Goal: Task Accomplishment & Management: Use online tool/utility

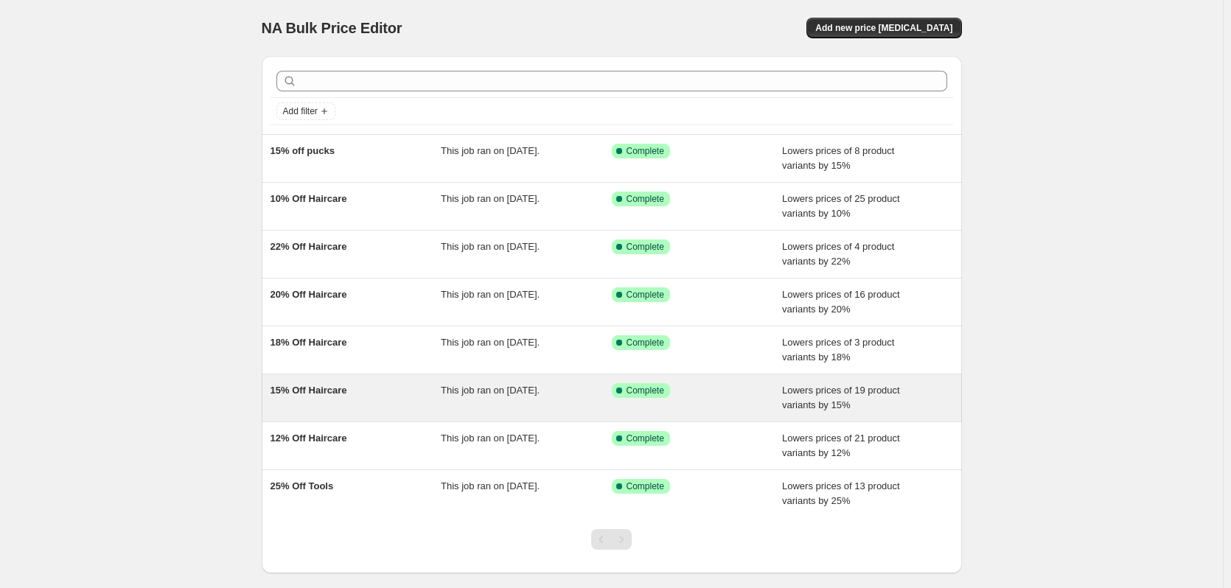
click at [384, 387] on div "15% Off Haircare" at bounding box center [356, 397] width 171 height 29
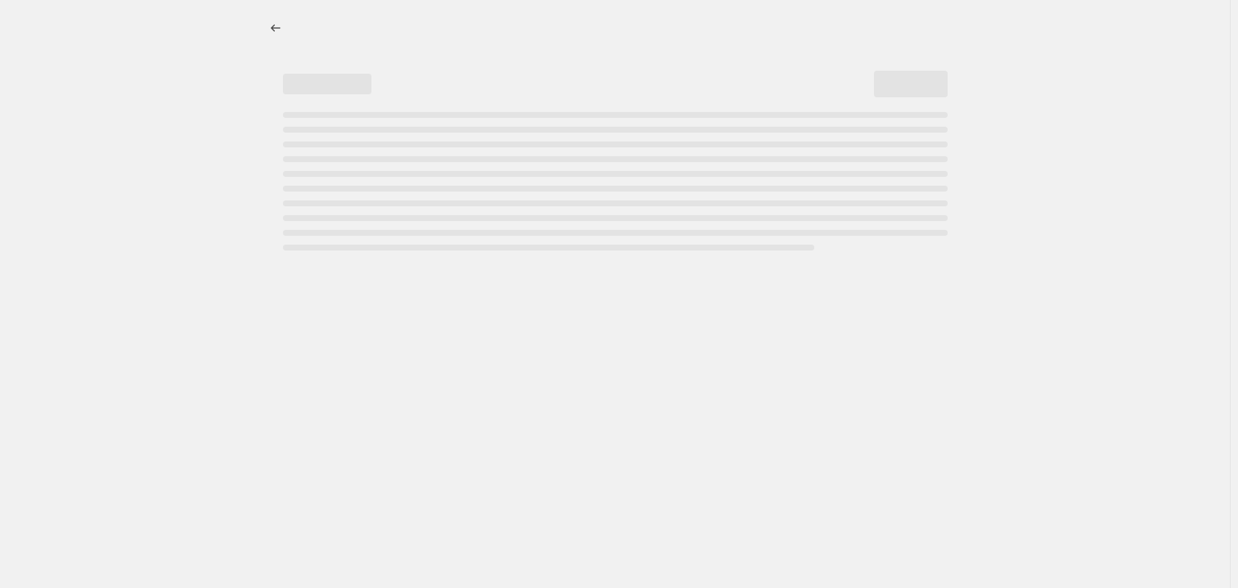
select select "percentage"
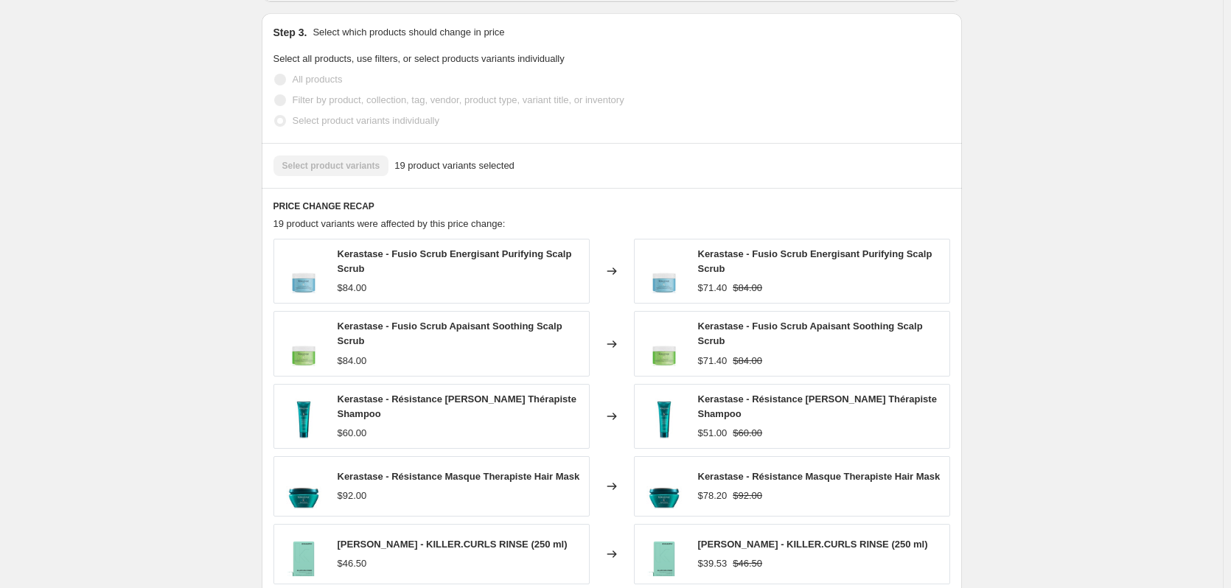
scroll to position [958, 0]
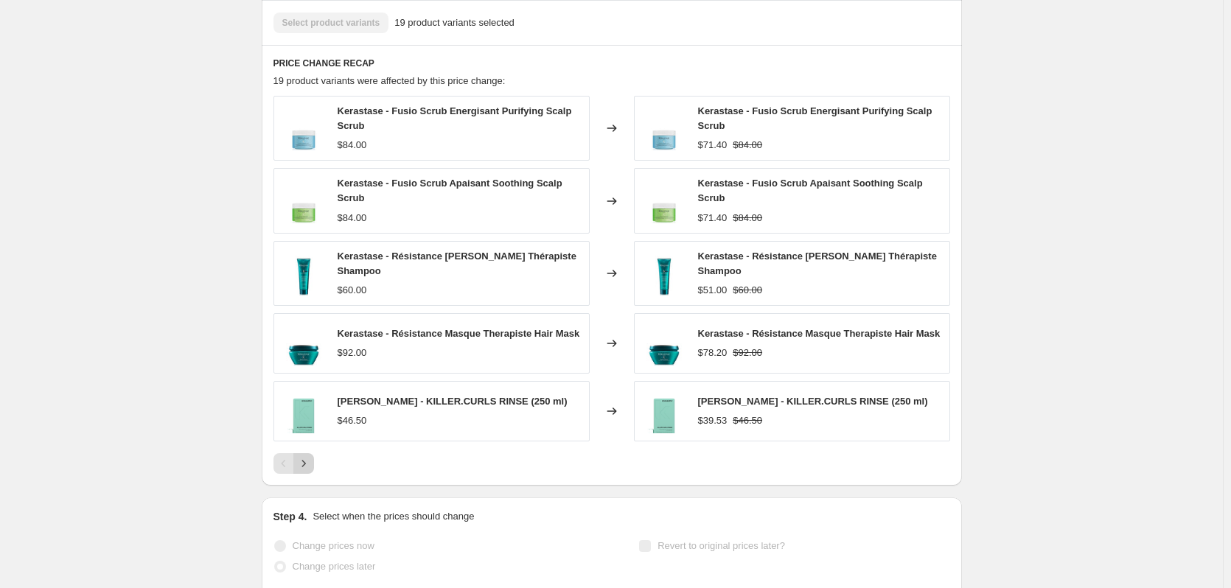
click at [311, 459] on icon "Next" at bounding box center [303, 463] width 15 height 15
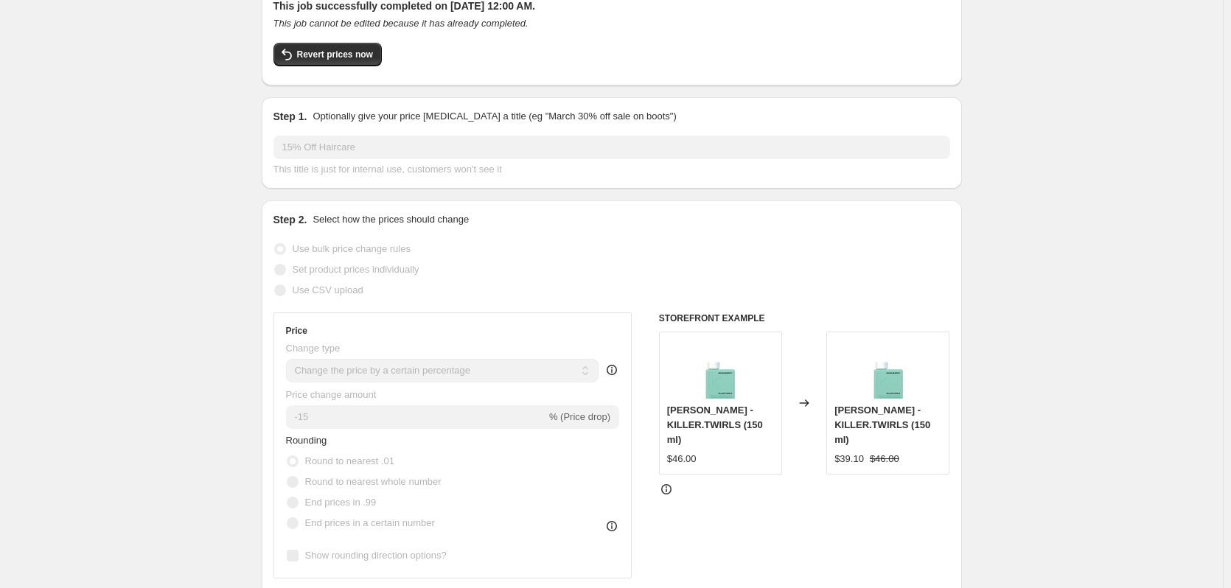
scroll to position [0, 0]
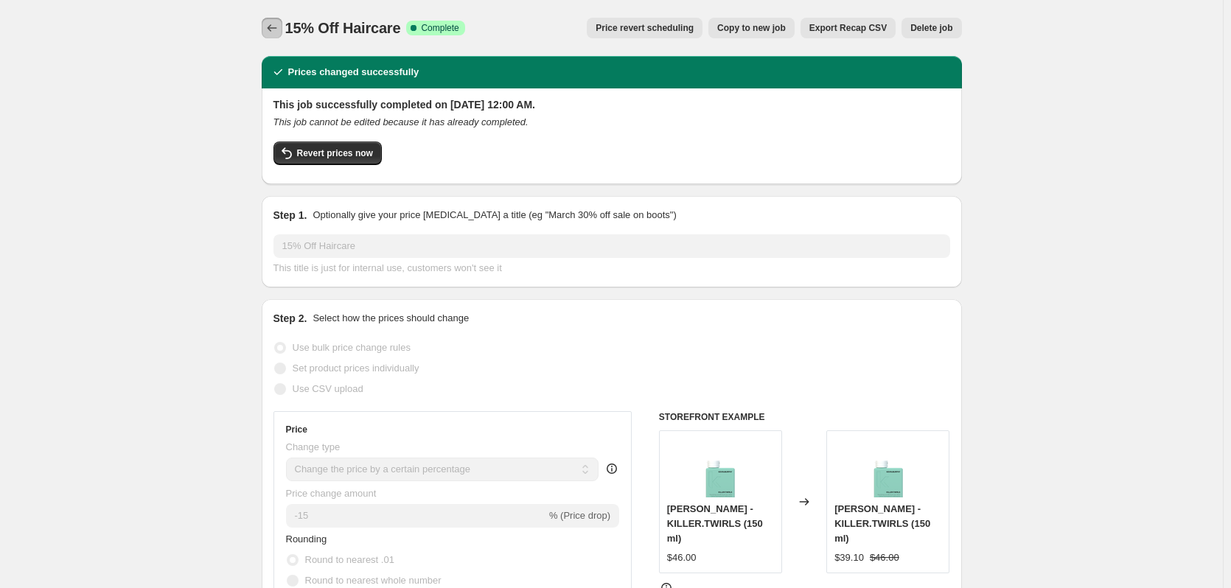
click at [265, 33] on button "Price change jobs" at bounding box center [272, 28] width 21 height 21
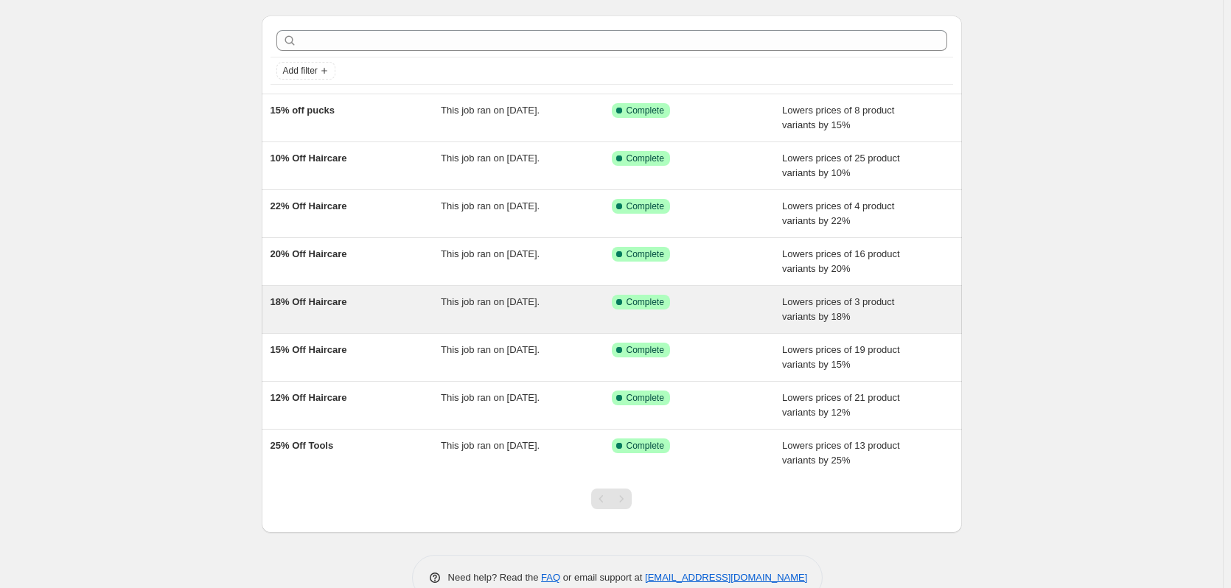
scroll to position [75, 0]
